Goal: Information Seeking & Learning: Learn about a topic

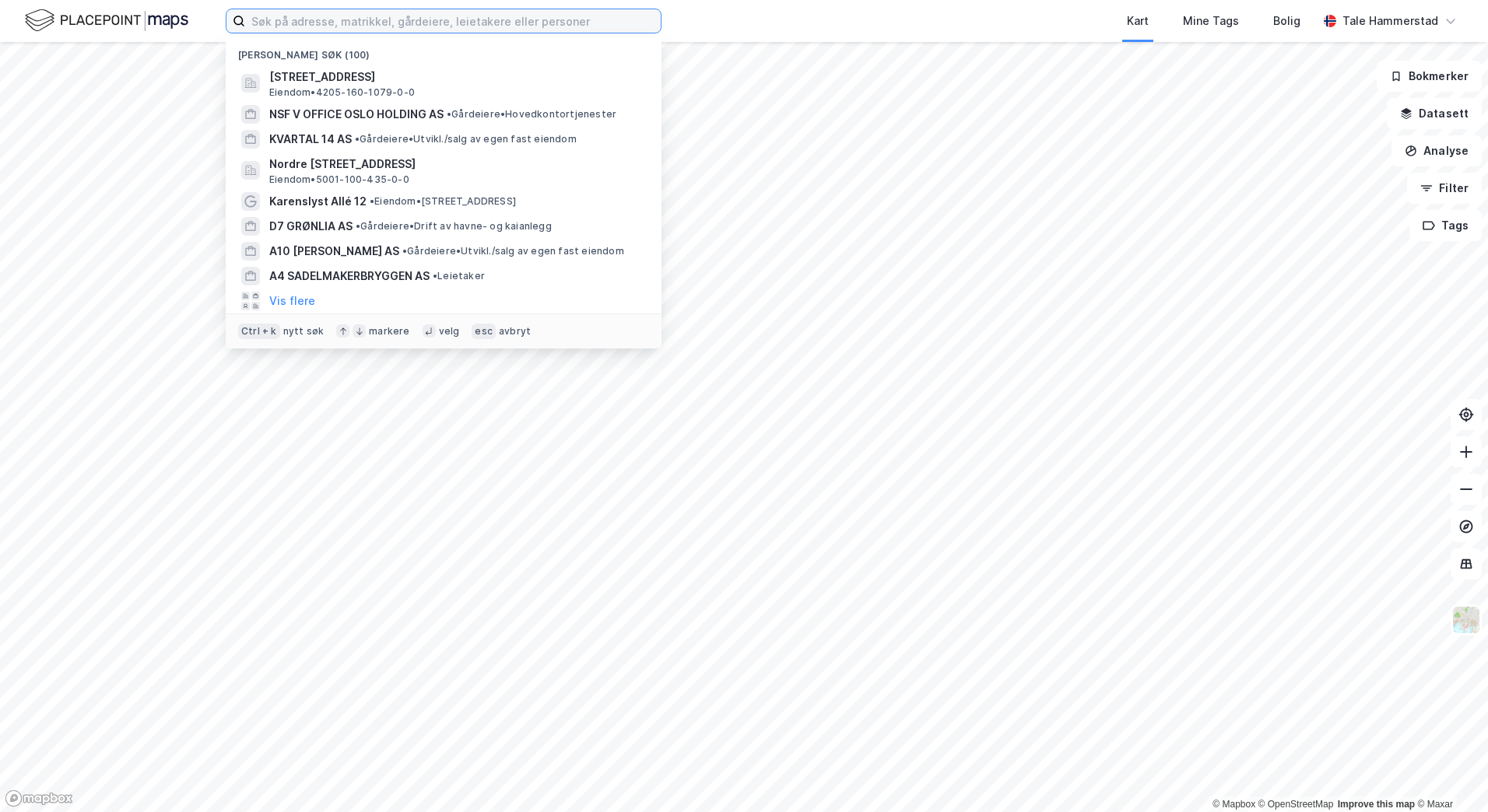
click at [308, 26] on input at bounding box center [452, 21] width 415 height 24
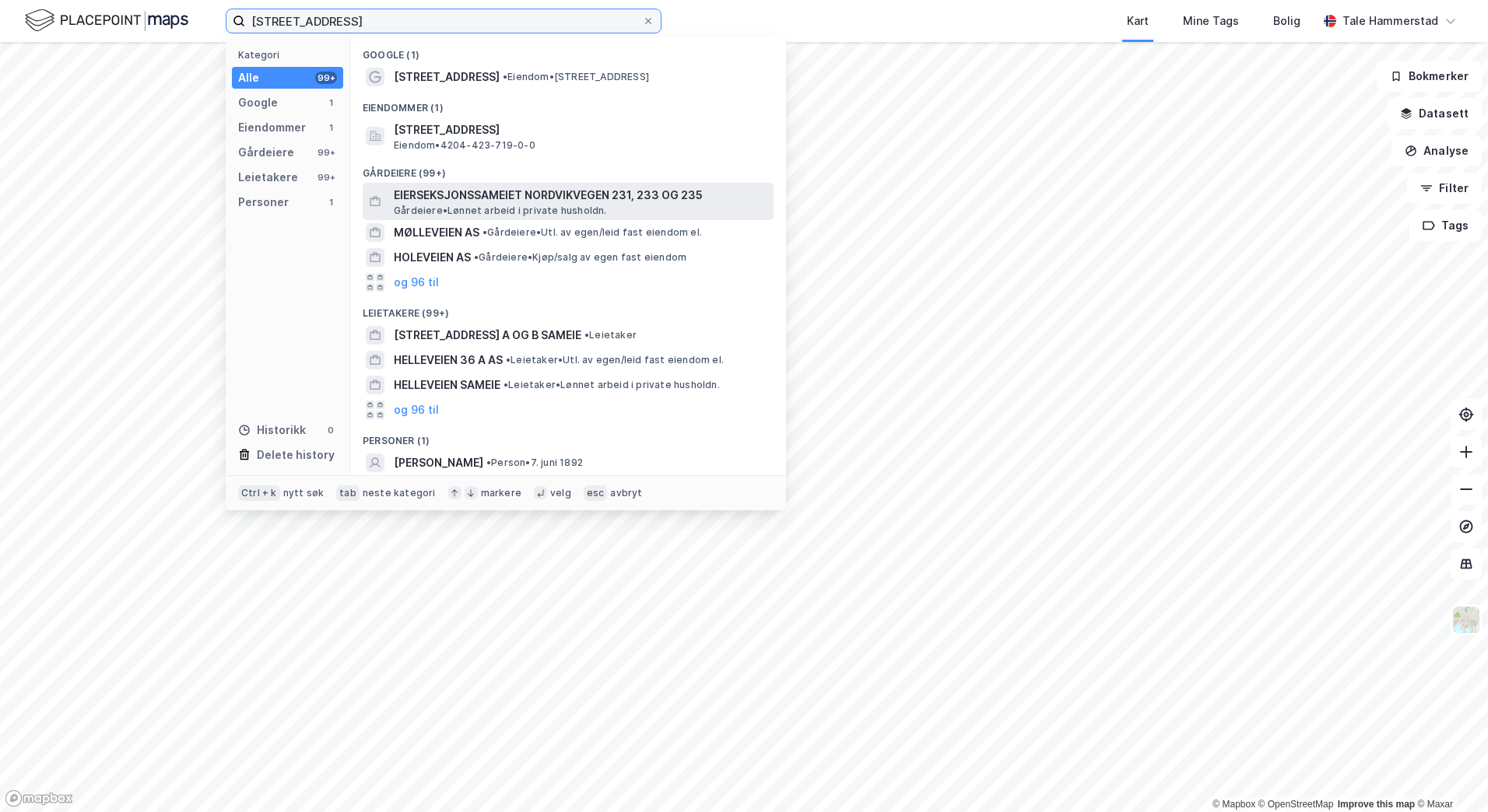
type input "[STREET_ADDRESS]"
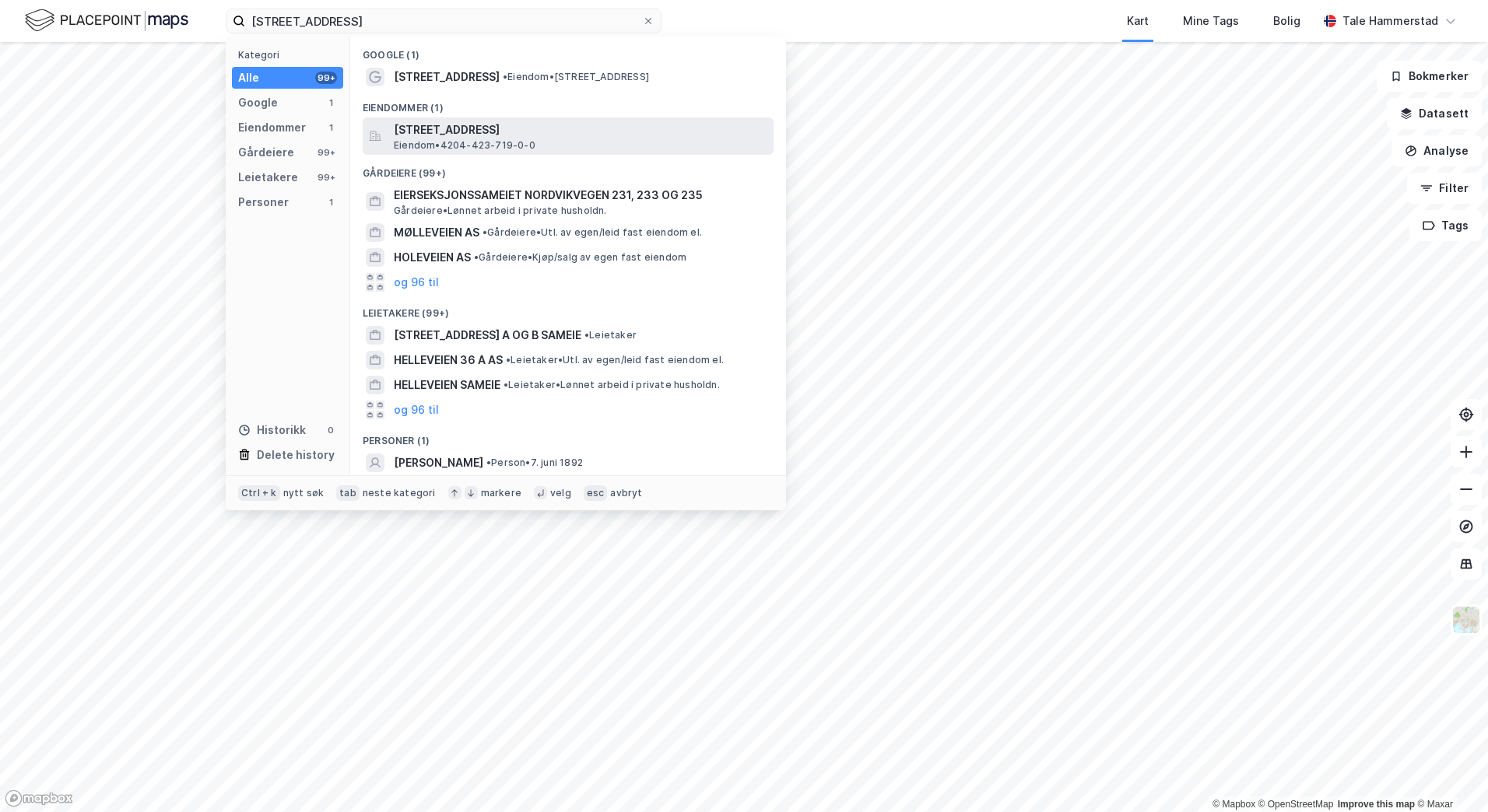
click at [522, 146] on span "Eiendom • 4204-423-719-0-0" at bounding box center [464, 145] width 142 height 13
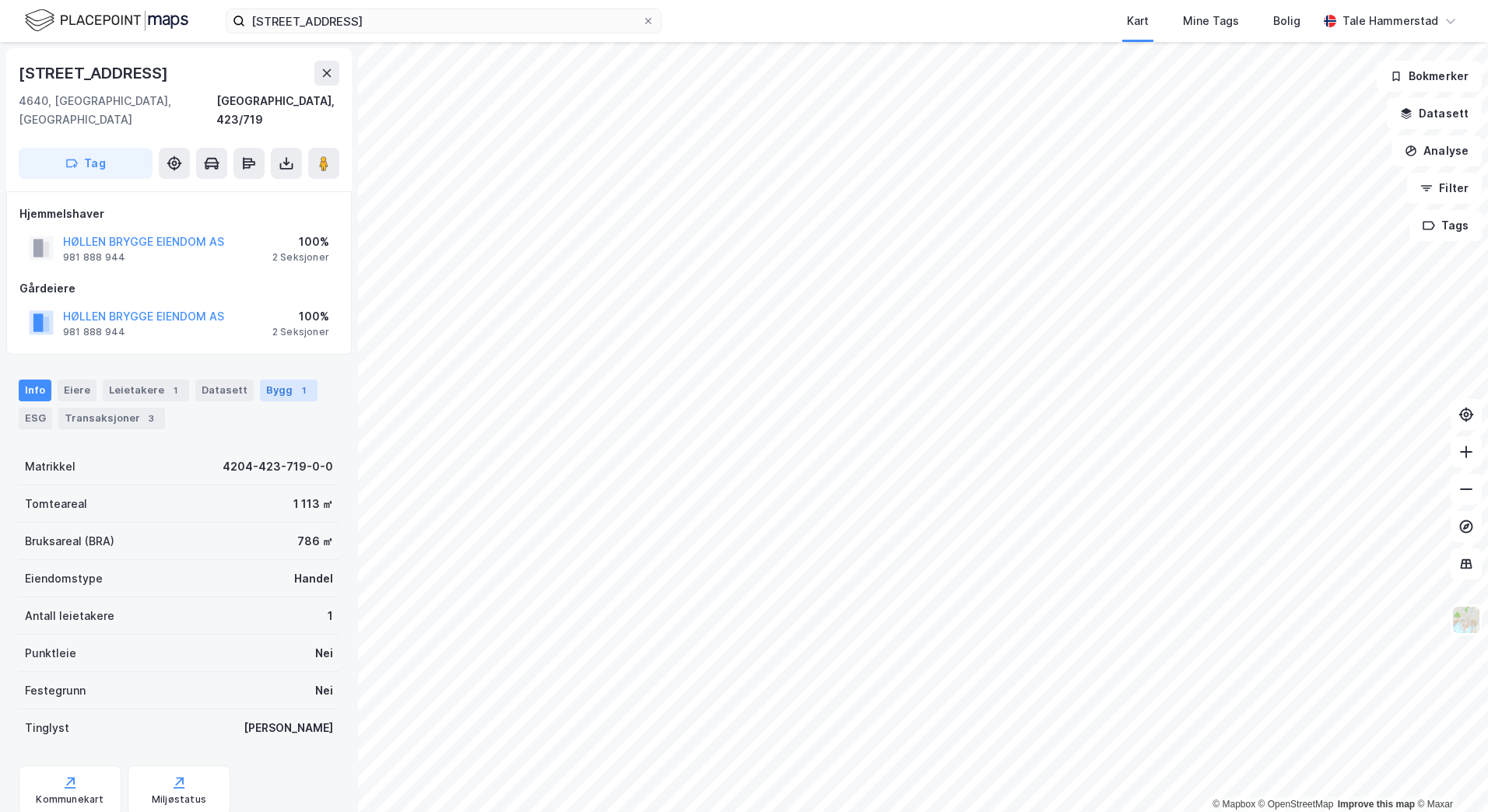
click at [270, 380] on div "Bygg 1" at bounding box center [289, 391] width 57 height 22
